Goal: Participate in discussion

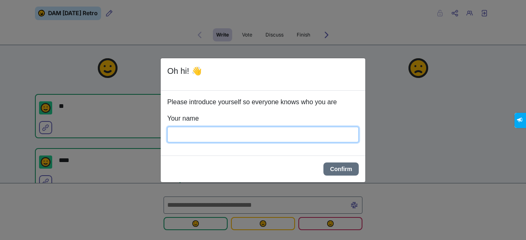
click at [322, 137] on input "Your name" at bounding box center [263, 135] width 192 height 16
type input "****"
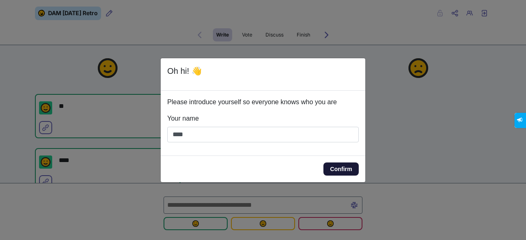
click at [348, 170] on button "Confirm" at bounding box center [340, 169] width 35 height 13
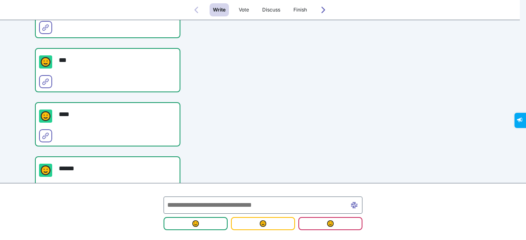
scroll to position [223, 0]
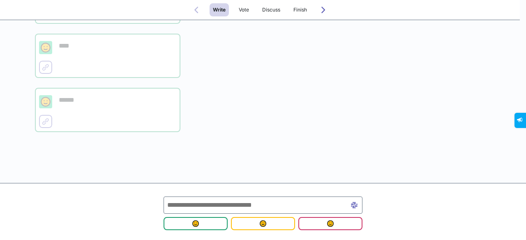
click at [242, 203] on input "text" at bounding box center [263, 205] width 199 height 17
type input "*****"
click at [358, 205] on button at bounding box center [354, 205] width 13 height 13
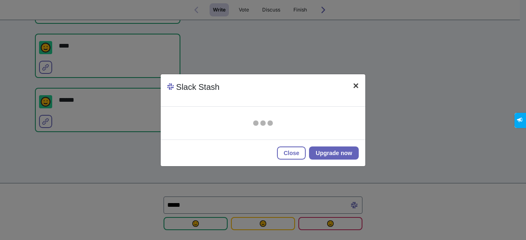
click at [355, 86] on span "×" at bounding box center [356, 85] width 6 height 11
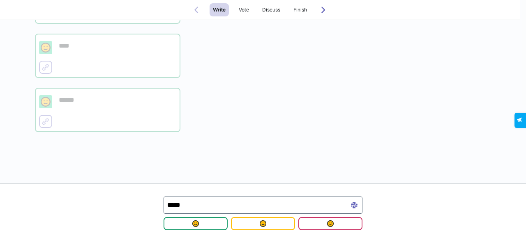
click at [186, 208] on input "*****" at bounding box center [263, 205] width 199 height 17
click at [189, 204] on input "*****" at bounding box center [263, 205] width 199 height 17
click at [195, 227] on button "submit" at bounding box center [196, 223] width 64 height 13
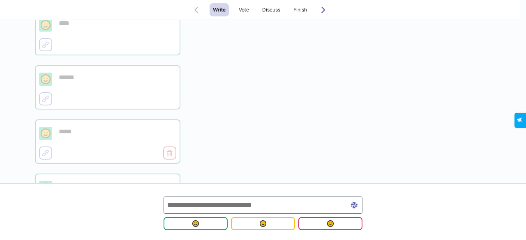
scroll to position [332, 0]
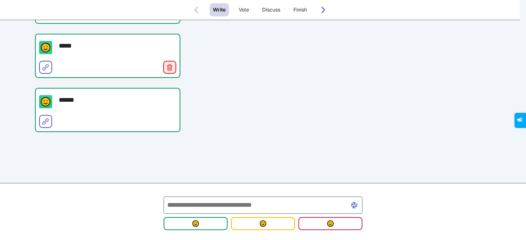
click at [168, 67] on icon "Delete" at bounding box center [169, 67] width 7 height 7
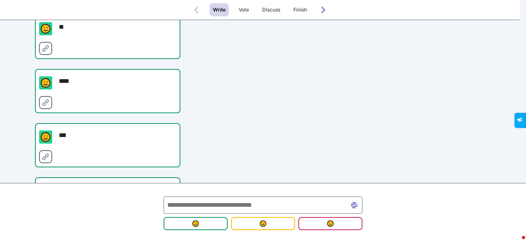
scroll to position [0, 0]
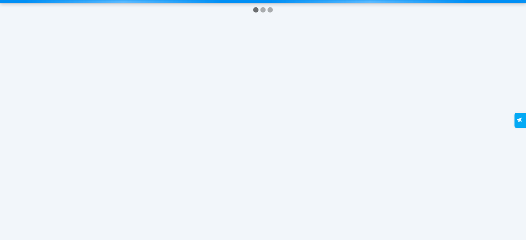
click at [152, 96] on div at bounding box center [263, 120] width 526 height 240
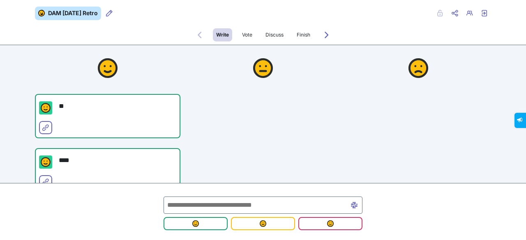
click at [254, 69] on img at bounding box center [263, 68] width 20 height 20
click at [411, 65] on img at bounding box center [419, 68] width 20 height 20
click at [468, 11] on icon "Retro users" at bounding box center [469, 13] width 7 height 7
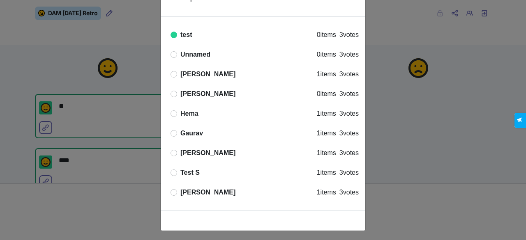
scroll to position [29, 0]
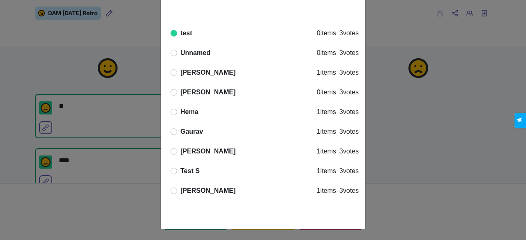
click at [172, 73] on icon "Offline" at bounding box center [174, 72] width 7 height 7
click at [431, 84] on div "Participants × Online test 0 items 3 votes Offline Unnamed 0 items 3 votes Offl…" at bounding box center [263, 120] width 526 height 240
